Goal: Task Accomplishment & Management: Use online tool/utility

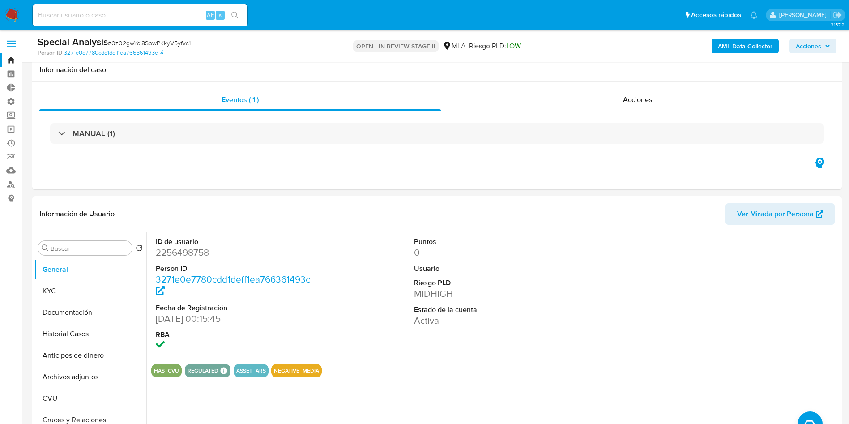
select select "10"
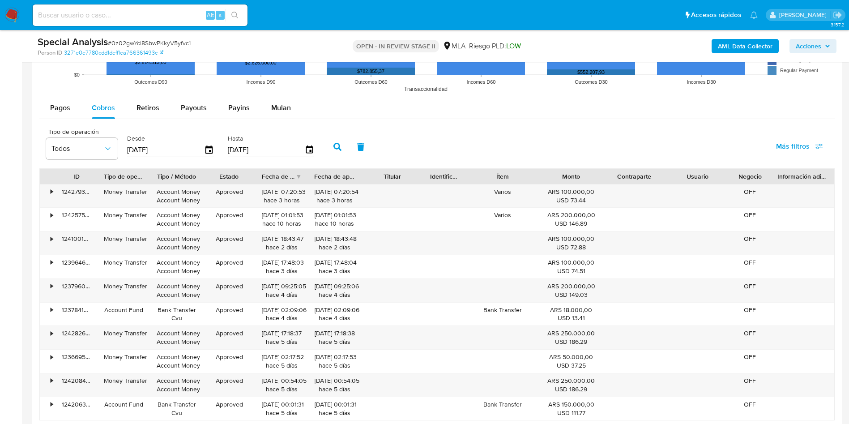
click at [123, 17] on input at bounding box center [140, 15] width 215 height 12
paste input "4C0lX1jVLPXT5atkXqaPtR7V"
type input "4C0lX1jVLPXT5atkXqaPtR7V"
click at [238, 16] on icon "search-icon" at bounding box center [234, 15] width 7 height 7
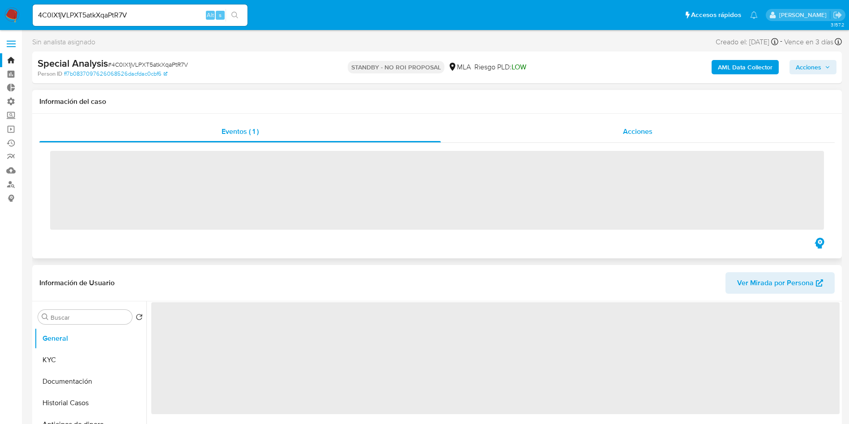
click at [597, 134] on div "Acciones" at bounding box center [638, 131] width 394 height 21
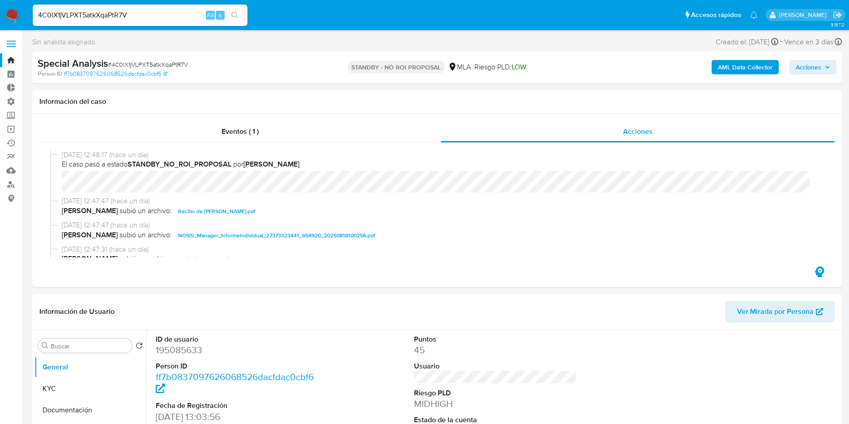
select select "10"
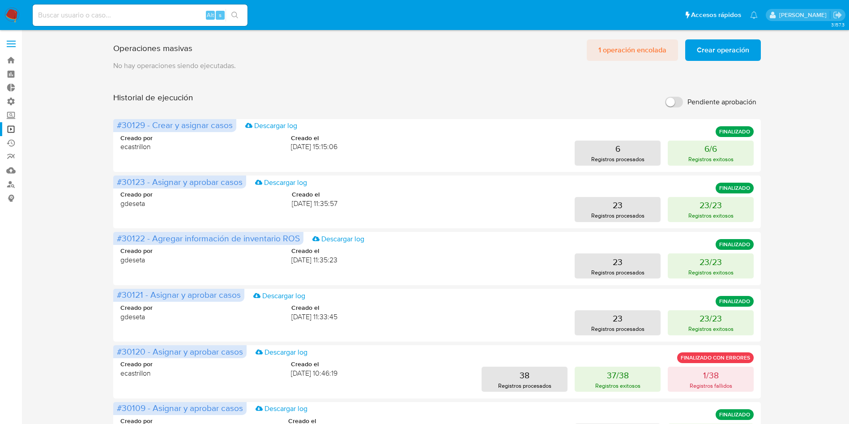
click at [615, 47] on span "1 operación encolada" at bounding box center [632, 50] width 68 height 20
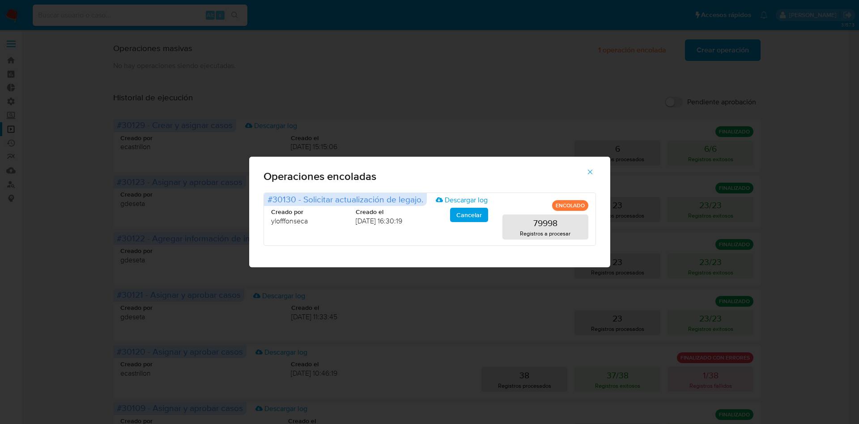
click at [588, 171] on icon "button" at bounding box center [590, 172] width 8 height 8
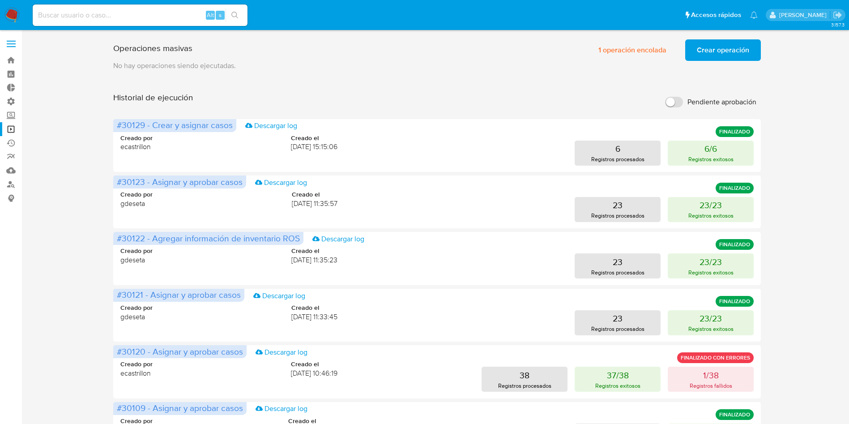
click at [704, 53] on span "Crear operación" at bounding box center [723, 50] width 52 height 20
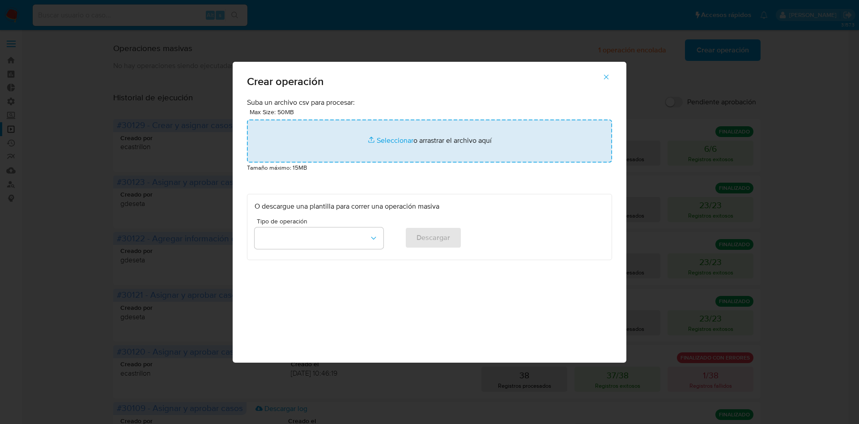
click at [458, 138] on input "file" at bounding box center [429, 140] width 365 height 43
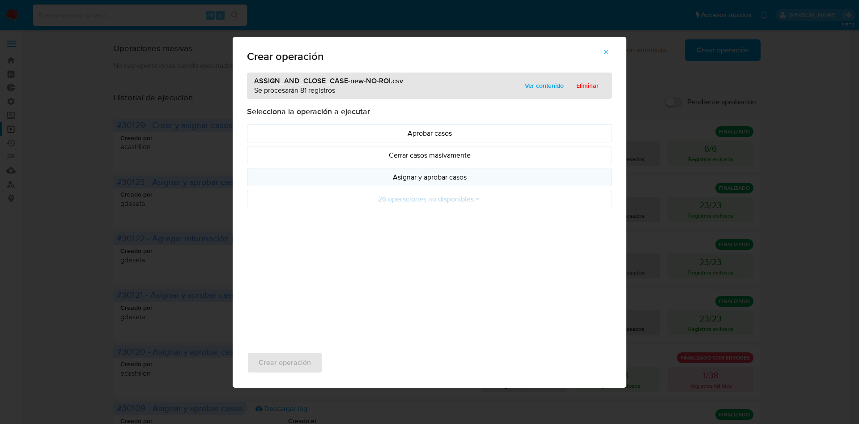
click at [434, 179] on p "Asignar y aprobar casos" at bounding box center [430, 177] width 350 height 10
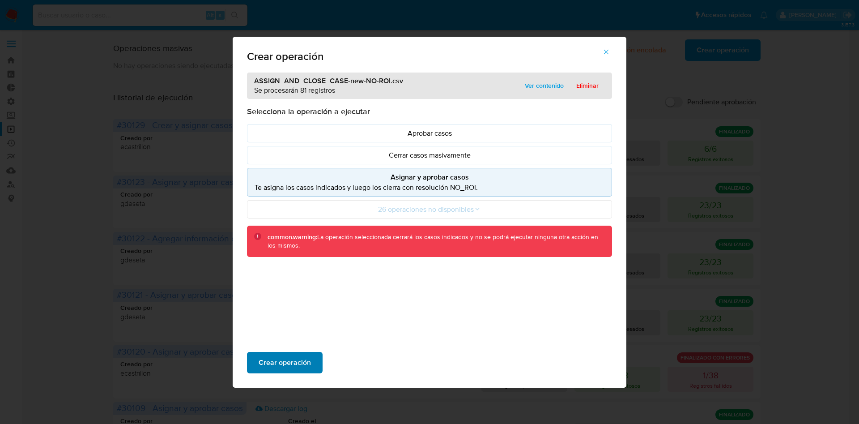
click at [294, 363] on span "Crear operación" at bounding box center [285, 363] width 52 height 20
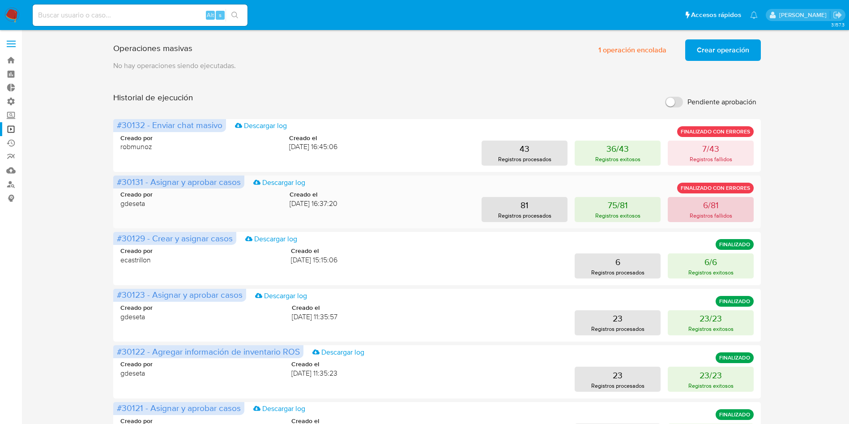
click at [698, 215] on p "Registros fallidos" at bounding box center [710, 215] width 43 height 9
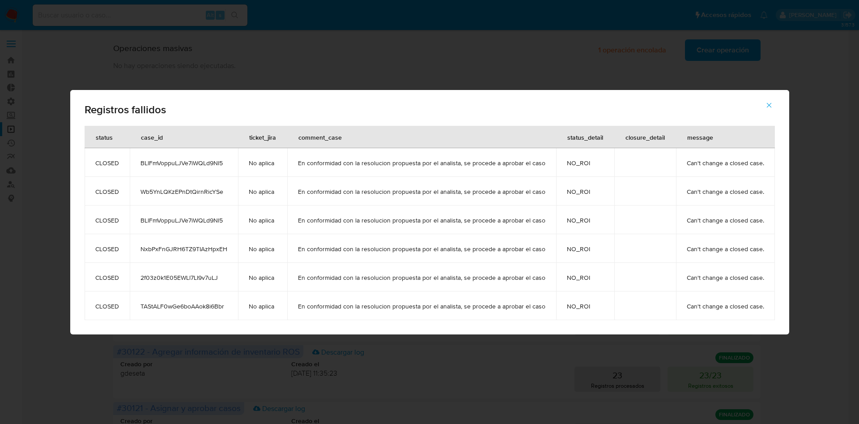
click at [767, 106] on icon "button" at bounding box center [769, 105] width 8 height 8
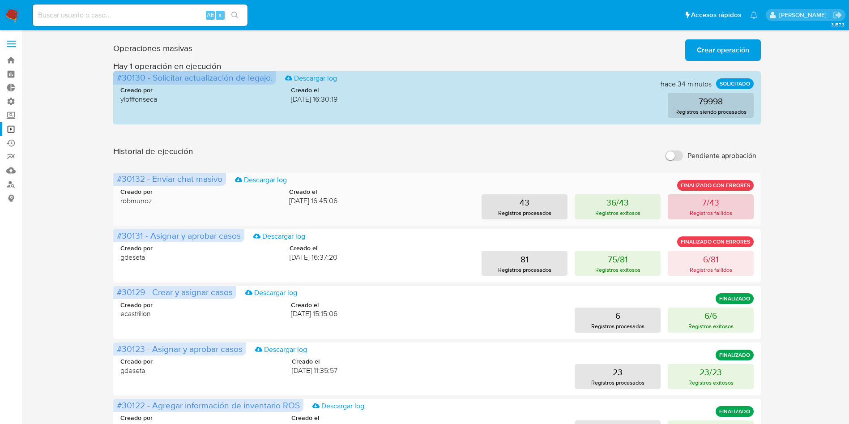
click at [704, 207] on p "7/43" at bounding box center [710, 202] width 17 height 13
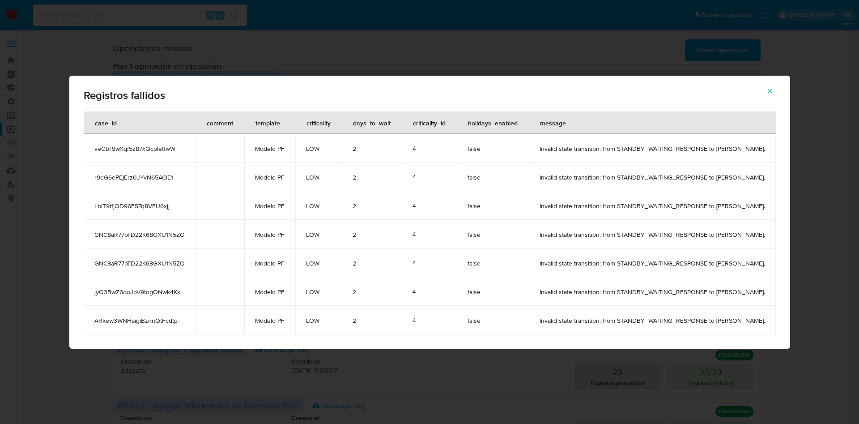
click at [786, 92] on button "button" at bounding box center [769, 90] width 31 height 21
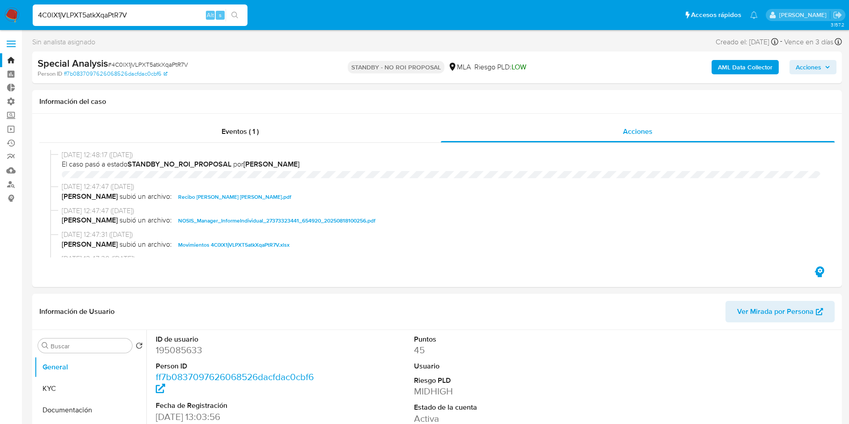
select select "10"
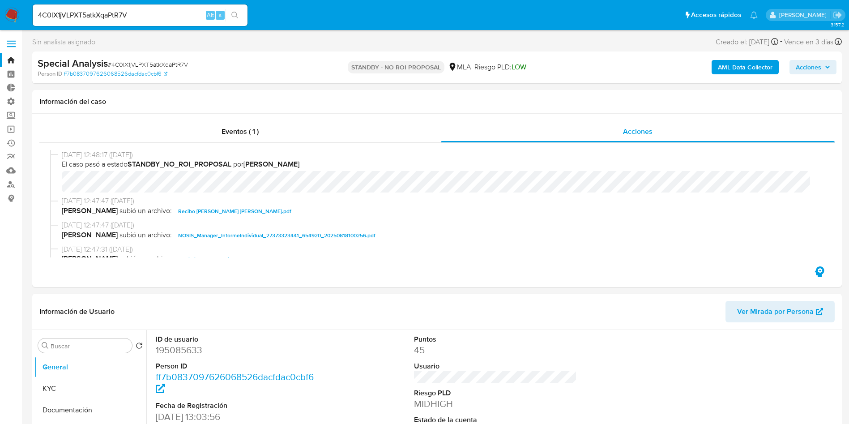
click at [240, 11] on button "search-icon" at bounding box center [234, 15] width 18 height 13
click at [356, 152] on span "[DATE] 12:48:17 ([DATE])" at bounding box center [441, 155] width 758 height 10
click at [343, 129] on div "Eventos ( 1 )" at bounding box center [239, 131] width 401 height 21
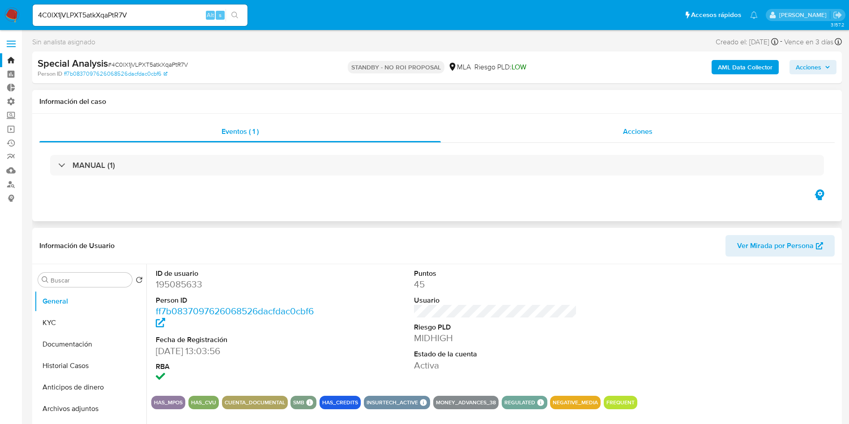
click at [617, 131] on div "Acciones" at bounding box center [638, 131] width 394 height 21
